Goal: Task Accomplishment & Management: Complete application form

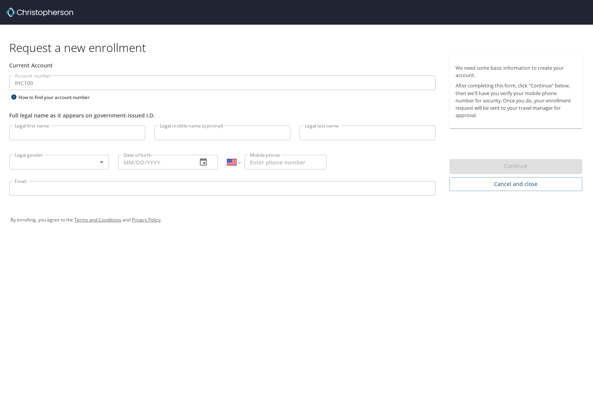
select select "US"
click at [57, 133] on input "Legal first name" at bounding box center [77, 133] width 136 height 15
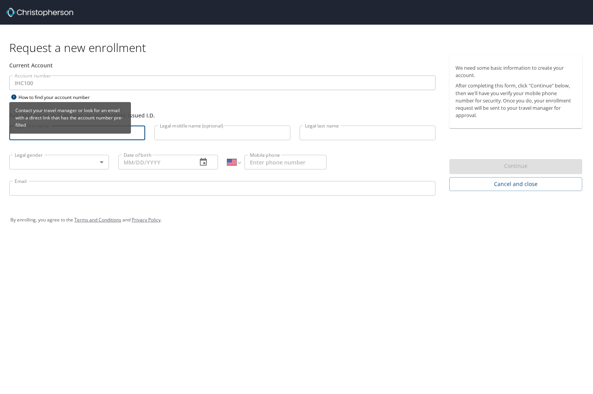
click at [52, 132] on div "Contact your travel manager or look for an email with a direct link that has th…" at bounding box center [70, 118] width 122 height 32
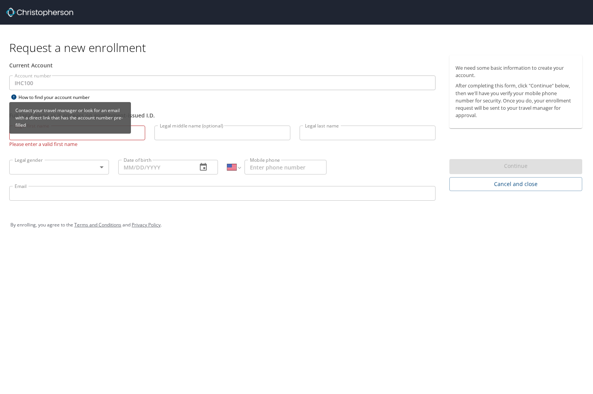
click at [54, 136] on div "Contact your travel manager or look for an email with a direct link that has th…" at bounding box center [70, 120] width 122 height 37
click at [78, 137] on div "Contact your travel manager or look for an email with a direct link that has th…" at bounding box center [70, 120] width 122 height 37
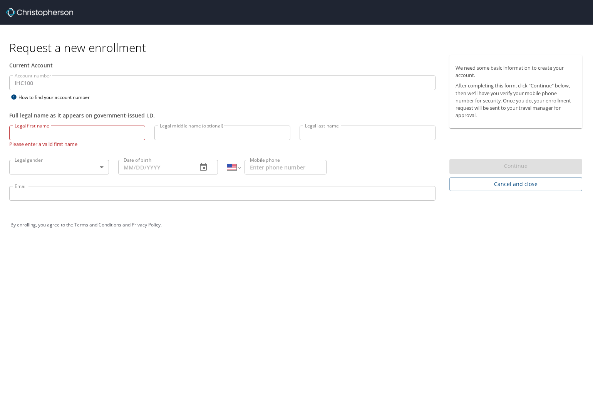
click at [137, 136] on input "Legal first name" at bounding box center [77, 133] width 136 height 15
type input "{"
type input "[PERSON_NAME]"
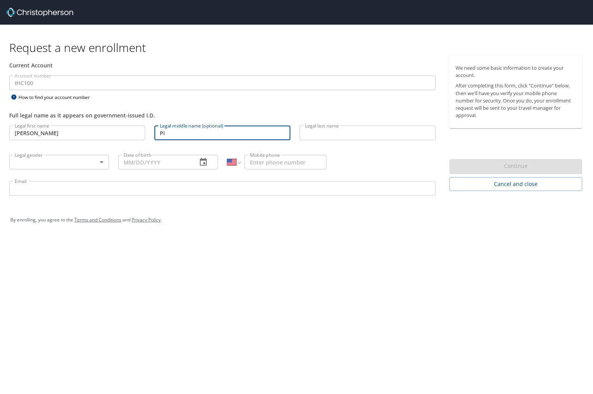
type input "P"
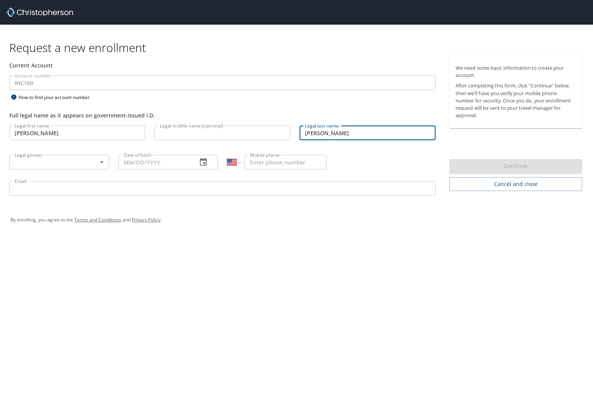
type input "[PERSON_NAME]"
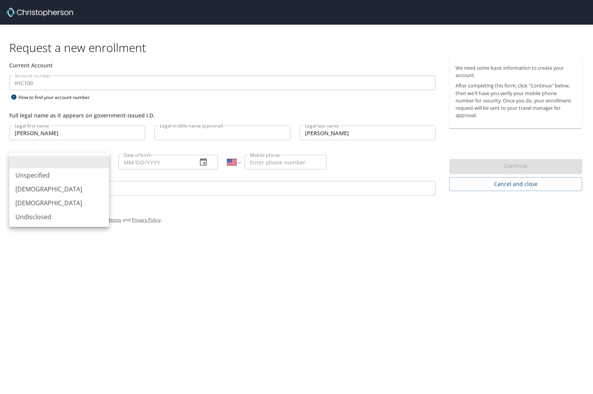
click at [51, 165] on body "Request a new enrollment Current Account Account number IHC100 Account number H…" at bounding box center [296, 197] width 593 height 394
click at [54, 203] on li "[DEMOGRAPHIC_DATA]" at bounding box center [59, 203] width 100 height 14
type input "[DEMOGRAPHIC_DATA]"
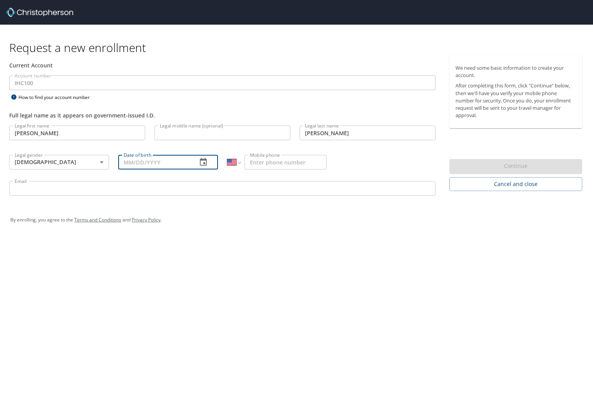
click at [132, 163] on input "Date of birth" at bounding box center [154, 162] width 73 height 15
type input "[DATE]"
click at [265, 159] on input "Mobile phone" at bounding box center [285, 162] width 82 height 15
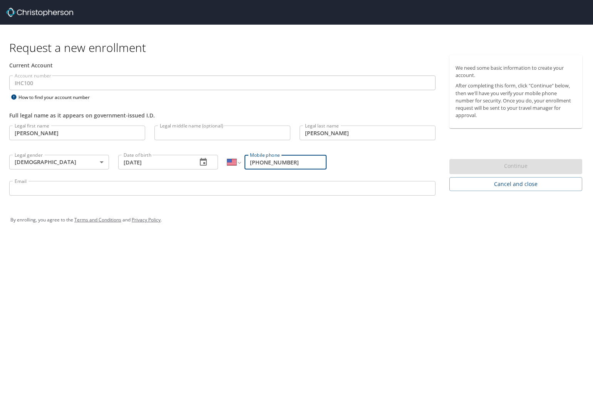
type input "[PHONE_NUMBER]"
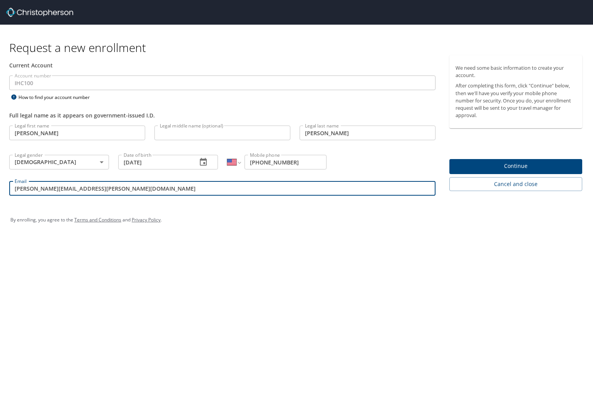
type input "[PERSON_NAME][EMAIL_ADDRESS][PERSON_NAME][DOMAIN_NAME]"
click at [532, 165] on span "Continue" at bounding box center [515, 166] width 121 height 10
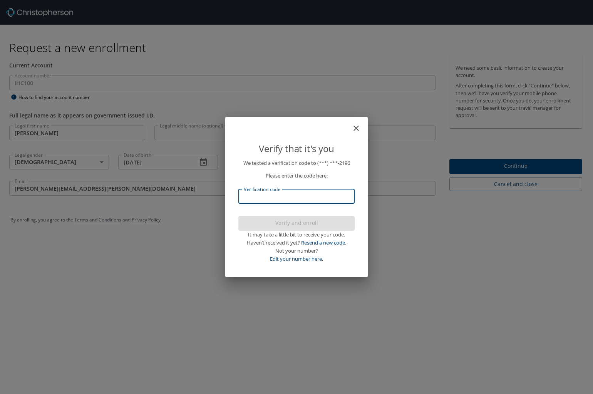
click at [315, 199] on input "Verification code" at bounding box center [296, 196] width 116 height 15
type input "008178"
click at [311, 223] on span "Verify and enroll" at bounding box center [296, 223] width 104 height 10
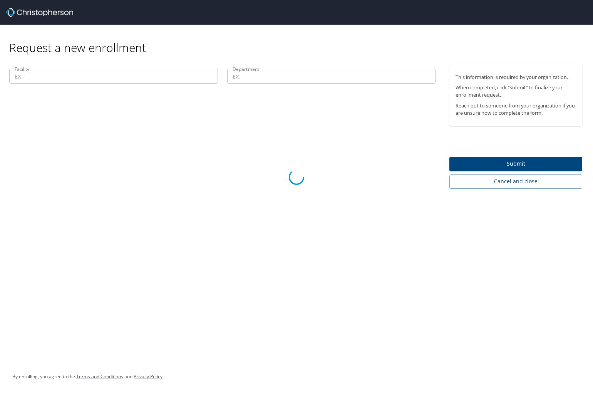
click at [150, 79] on div at bounding box center [296, 177] width 593 height 433
click at [498, 162] on div at bounding box center [296, 177] width 593 height 433
drag, startPoint x: 506, startPoint y: 182, endPoint x: 500, endPoint y: 182, distance: 6.5
click at [505, 182] on div at bounding box center [296, 177] width 593 height 433
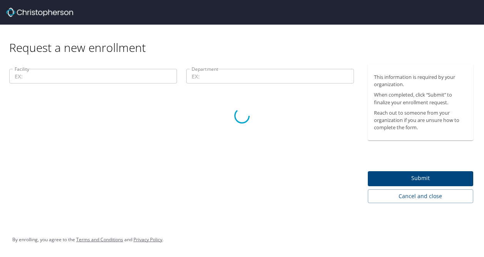
click at [40, 134] on div at bounding box center [242, 115] width 484 height 283
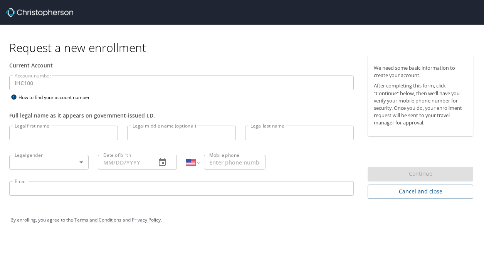
select select "US"
click at [42, 134] on input "Legal first name" at bounding box center [63, 133] width 109 height 15
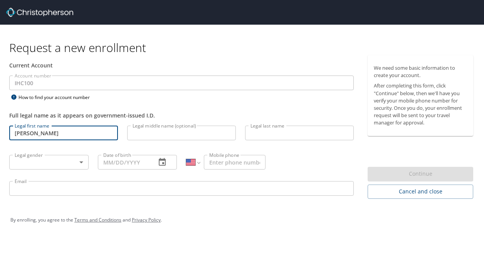
type input "[PERSON_NAME]"
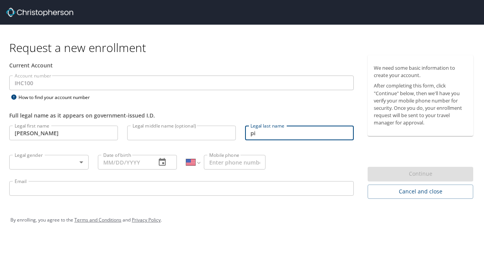
type input "p"
type input "[PERSON_NAME]"
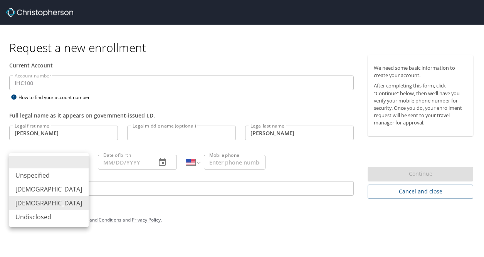
type input "[DEMOGRAPHIC_DATA]"
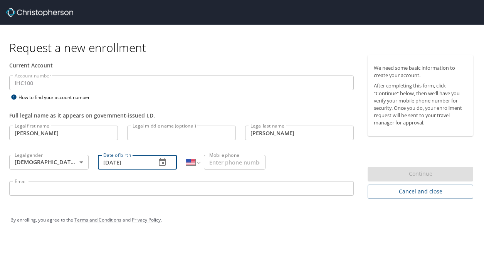
type input "[DATE]"
click at [244, 164] on input "Mobile phone" at bounding box center [235, 162] width 62 height 15
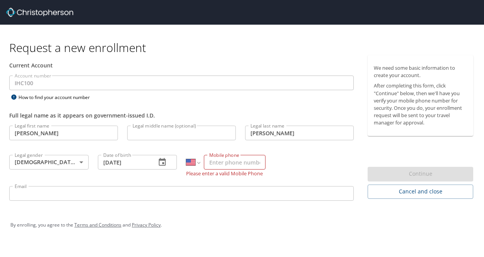
click at [72, 190] on input "Email" at bounding box center [181, 193] width 344 height 15
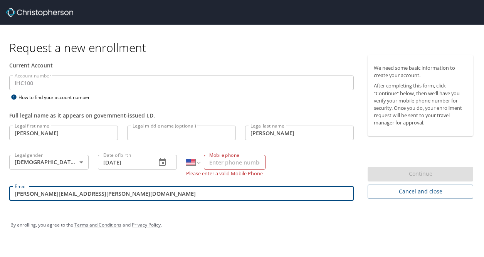
type input "[PERSON_NAME][EMAIL_ADDRESS][PERSON_NAME][DOMAIN_NAME]"
click at [234, 163] on input "Mobile phone" at bounding box center [235, 162] width 62 height 15
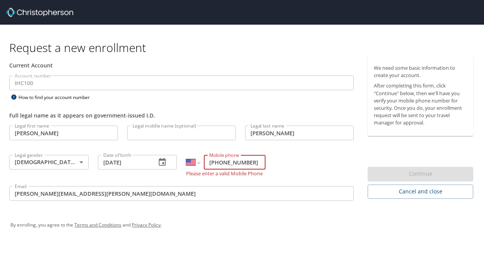
type input "[PHONE_NUMBER]"
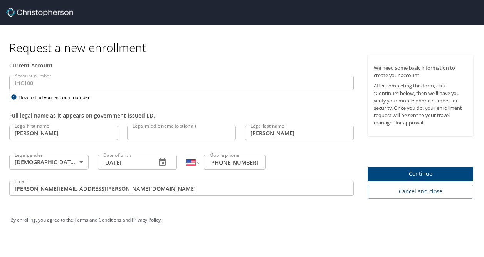
click at [251, 222] on div "By enrolling, you agree to the Terms and Conditions and Privacy Policy ." at bounding box center [241, 219] width 463 height 19
click at [433, 170] on span "Continue" at bounding box center [419, 174] width 93 height 10
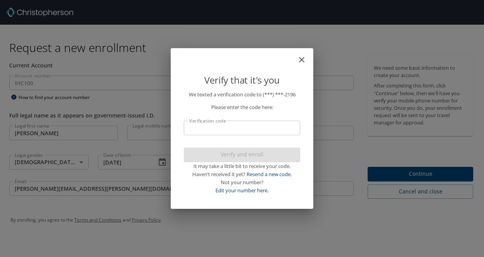
click at [255, 126] on input "Verification code" at bounding box center [242, 128] width 116 height 15
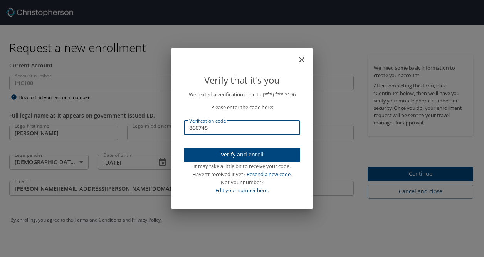
type input "866745"
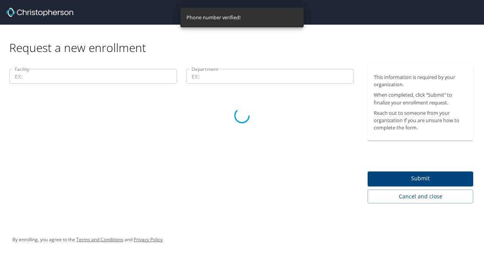
click at [98, 78] on div at bounding box center [242, 115] width 484 height 283
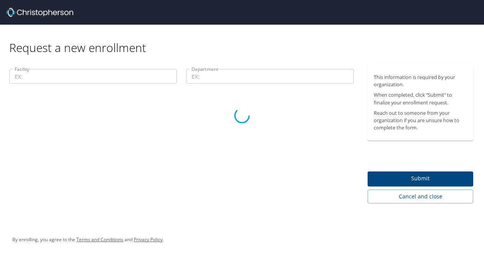
click at [46, 74] on div at bounding box center [242, 115] width 484 height 283
click at [435, 201] on div at bounding box center [242, 115] width 484 height 283
click at [435, 198] on div at bounding box center [242, 115] width 484 height 283
click at [280, 69] on div at bounding box center [242, 115] width 484 height 283
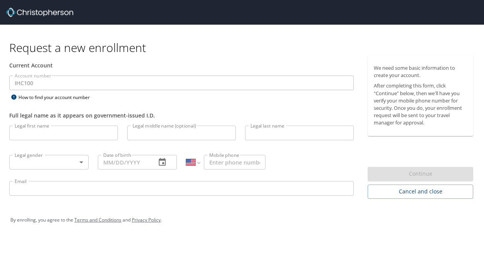
select select "US"
click at [48, 136] on input "Legal first name" at bounding box center [63, 133] width 109 height 15
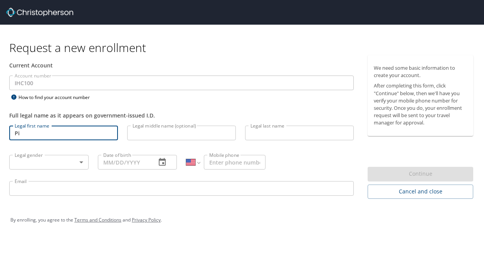
type input "P"
type input "Megan"
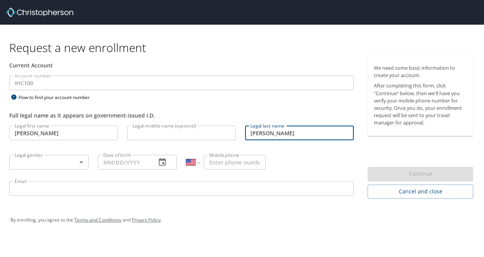
type input "Pierce"
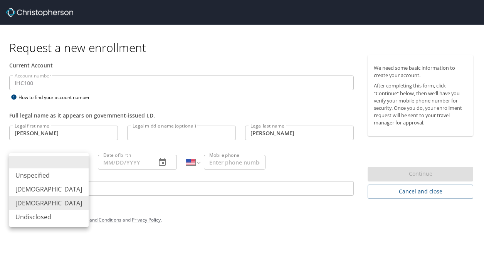
type input "[DEMOGRAPHIC_DATA]"
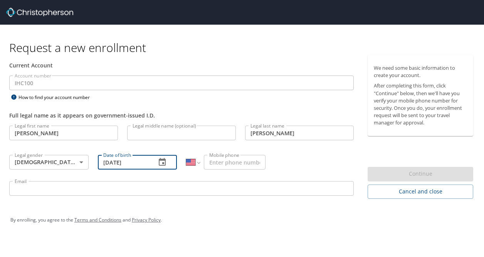
type input "[DATE]"
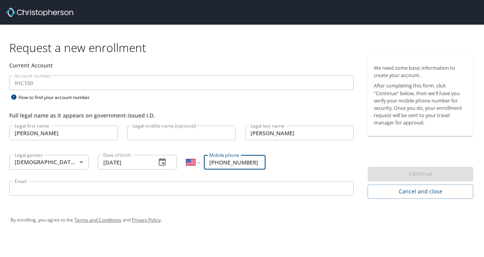
type input "[PHONE_NUMBER]"
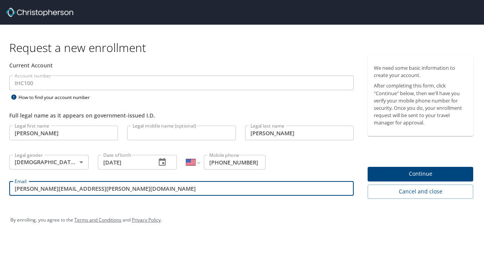
type input "[PERSON_NAME][EMAIL_ADDRESS][PERSON_NAME][DOMAIN_NAME]"
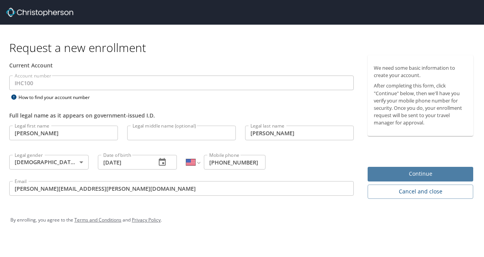
click at [444, 172] on span "Continue" at bounding box center [419, 174] width 93 height 10
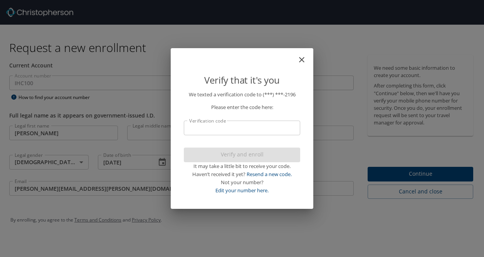
click at [276, 129] on input "Verification code" at bounding box center [242, 128] width 116 height 15
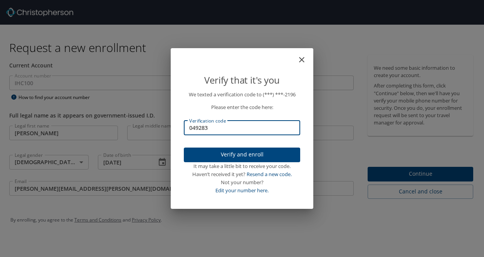
type input "049283"
click at [256, 155] on span "Verify and enroll" at bounding box center [242, 155] width 104 height 10
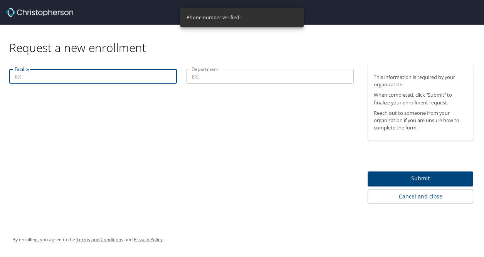
click at [100, 77] on input "Facility" at bounding box center [92, 76] width 167 height 15
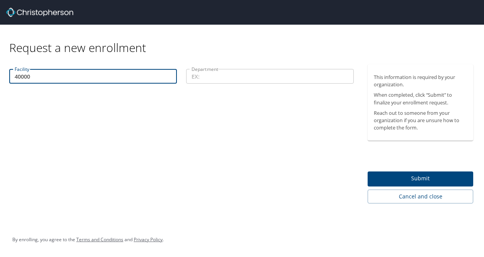
type input "40000"
click at [247, 75] on input "Department" at bounding box center [269, 76] width 167 height 15
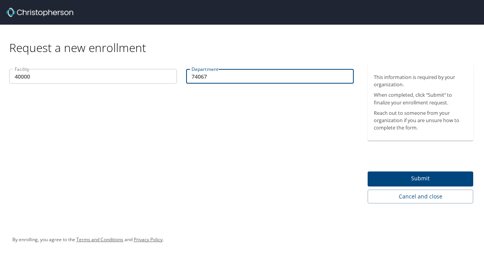
type input "74067"
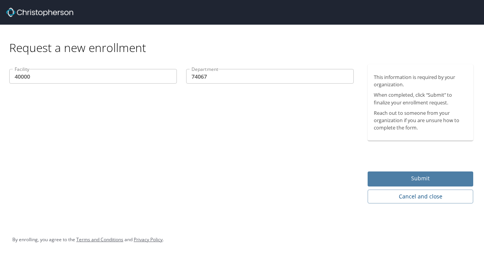
click at [392, 175] on span "Submit" at bounding box center [419, 179] width 93 height 10
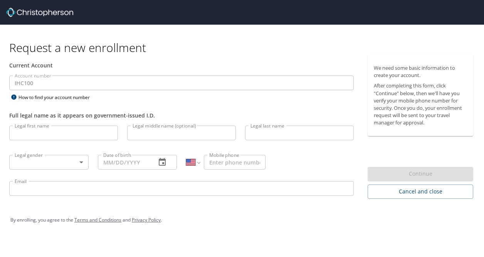
select select "US"
